Goal: Transaction & Acquisition: Subscribe to service/newsletter

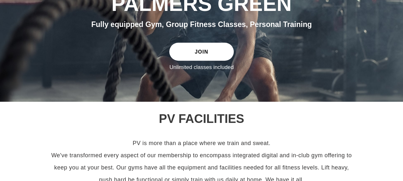
scroll to position [107, 0]
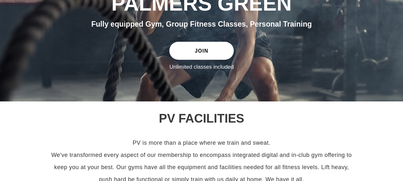
click at [201, 50] on link "JOIN" at bounding box center [201, 51] width 64 height 18
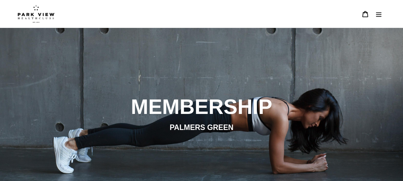
click at [37, 16] on img at bounding box center [36, 14] width 37 height 18
